Goal: Transaction & Acquisition: Purchase product/service

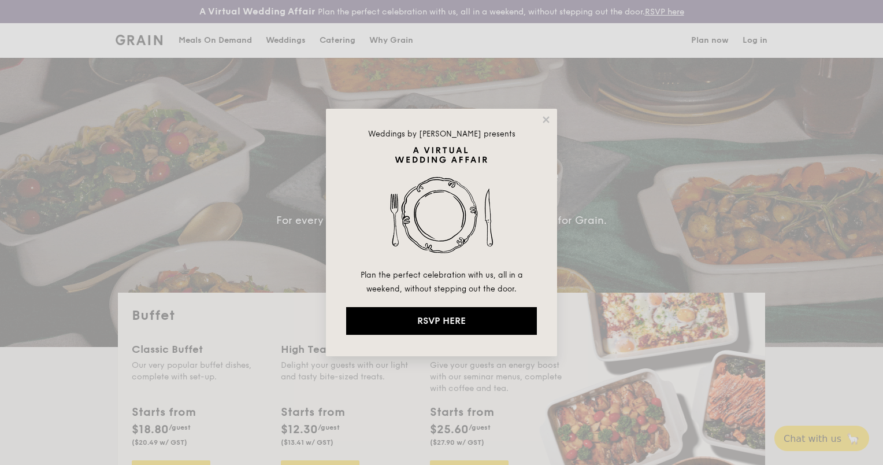
select select
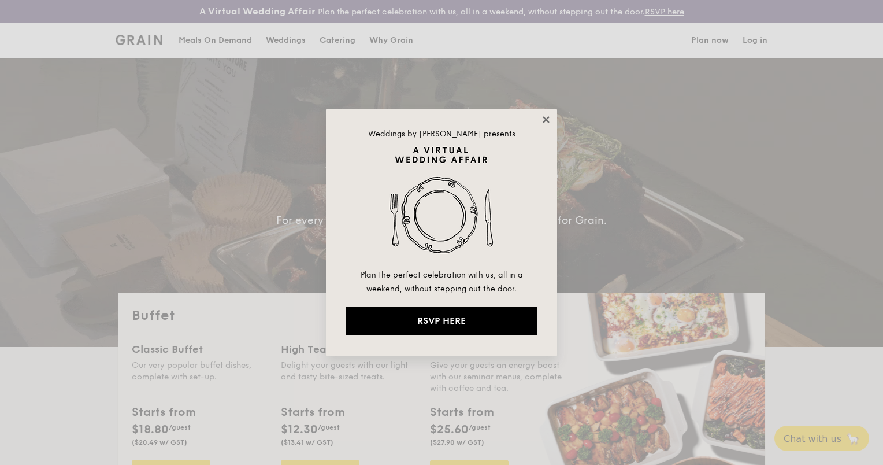
click at [546, 120] on icon at bounding box center [546, 119] width 6 height 6
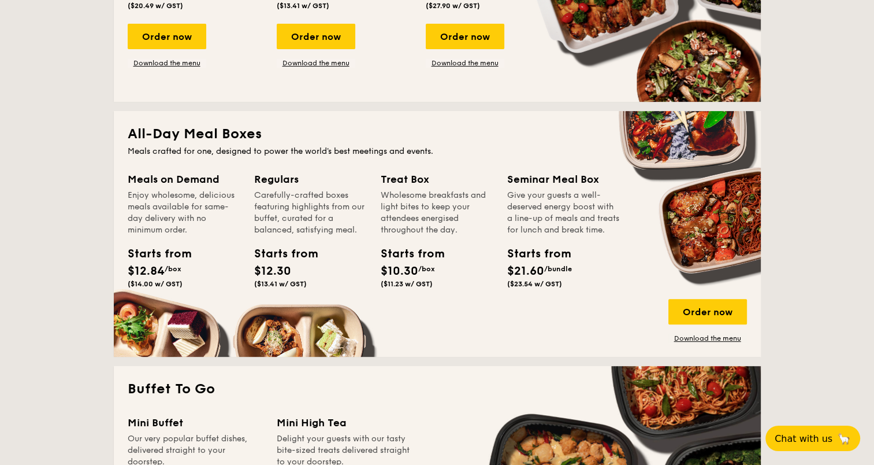
scroll to position [462, 0]
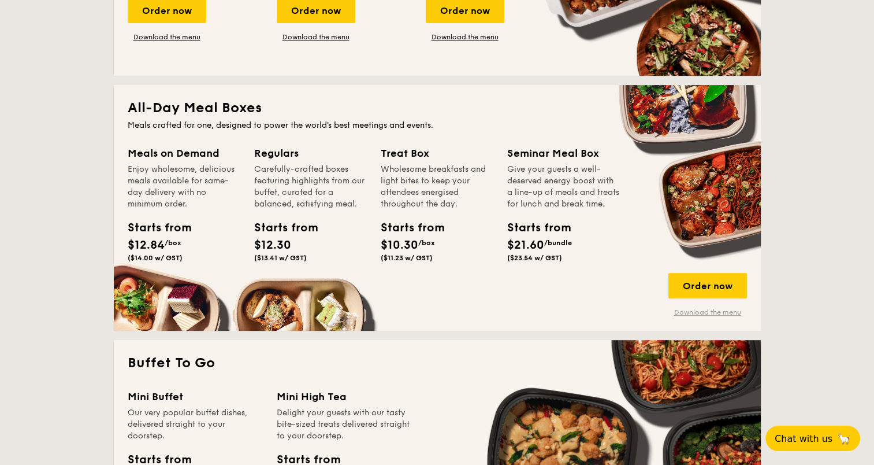
click at [699, 314] on link "Download the menu" at bounding box center [708, 311] width 79 height 9
click at [700, 288] on div "Order now" at bounding box center [708, 285] width 79 height 25
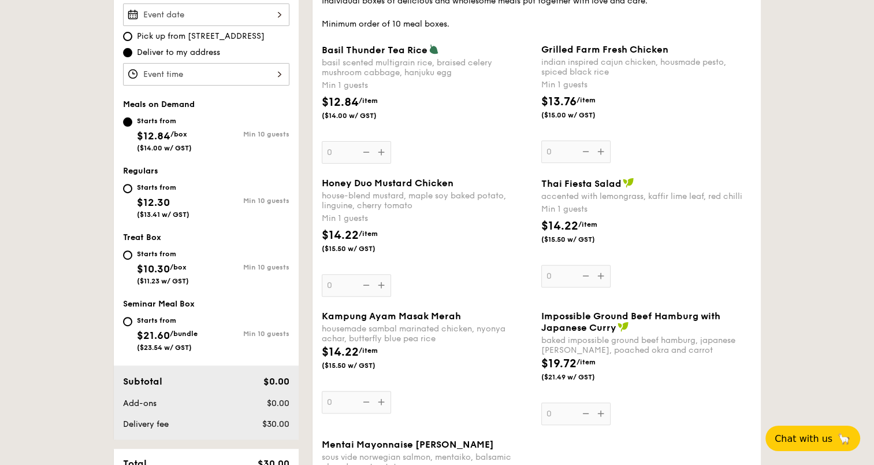
scroll to position [405, 0]
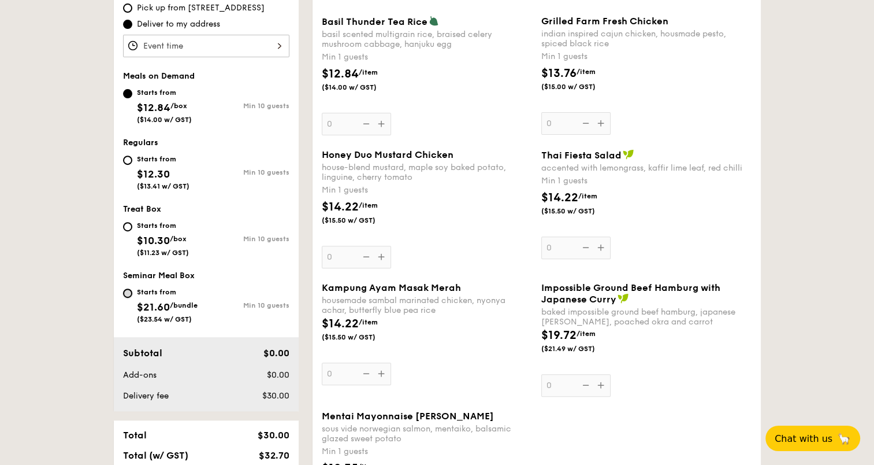
click at [129, 291] on input "Starts from $21.60 /bundle ($23.54 w/ GST) Min 10 guests" at bounding box center [127, 292] width 9 height 9
radio input "true"
